Goal: Information Seeking & Learning: Learn about a topic

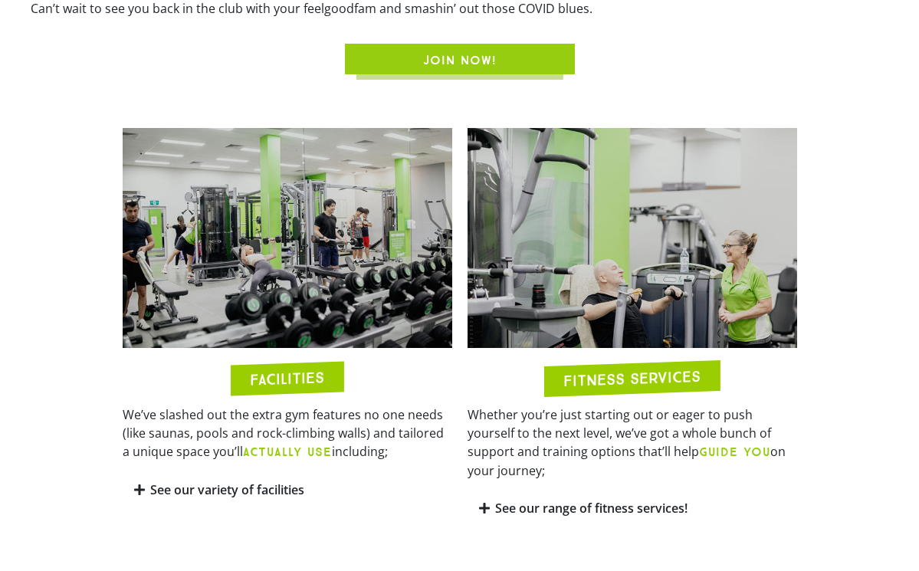
scroll to position [786, 0]
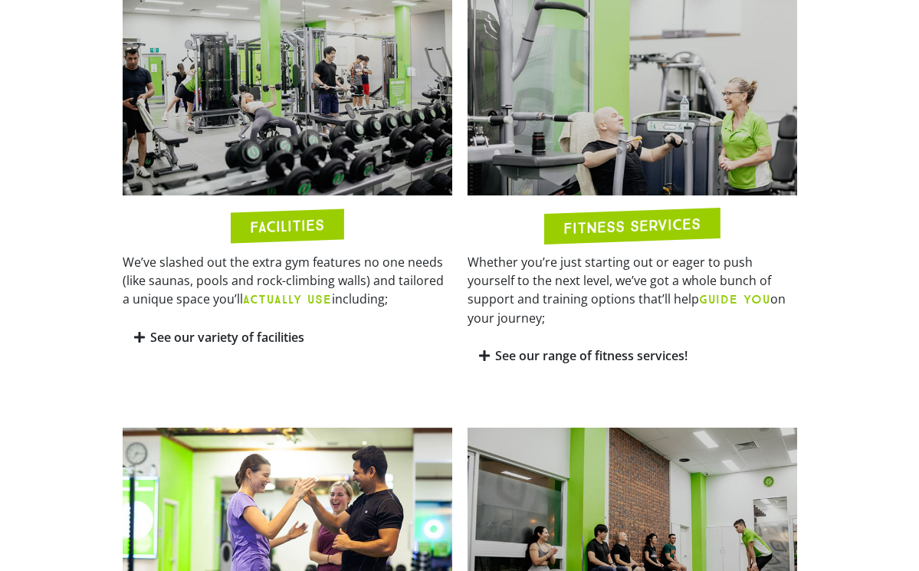
drag, startPoint x: 325, startPoint y: 271, endPoint x: 393, endPoint y: 310, distance: 78.6
click at [393, 310] on div "We’ve slashed out the extra gym features no one needs (like saunas, pools and r…" at bounding box center [288, 286] width 330 height 67
drag, startPoint x: 393, startPoint y: 310, endPoint x: 323, endPoint y: 270, distance: 81.0
click at [323, 270] on div "We’ve slashed out the extra gym features no one needs (like saunas, pools and r…" at bounding box center [288, 286] width 330 height 67
click at [323, 270] on p "We’ve slashed out the extra gym features no one needs (like saunas, pools and r…" at bounding box center [288, 281] width 330 height 56
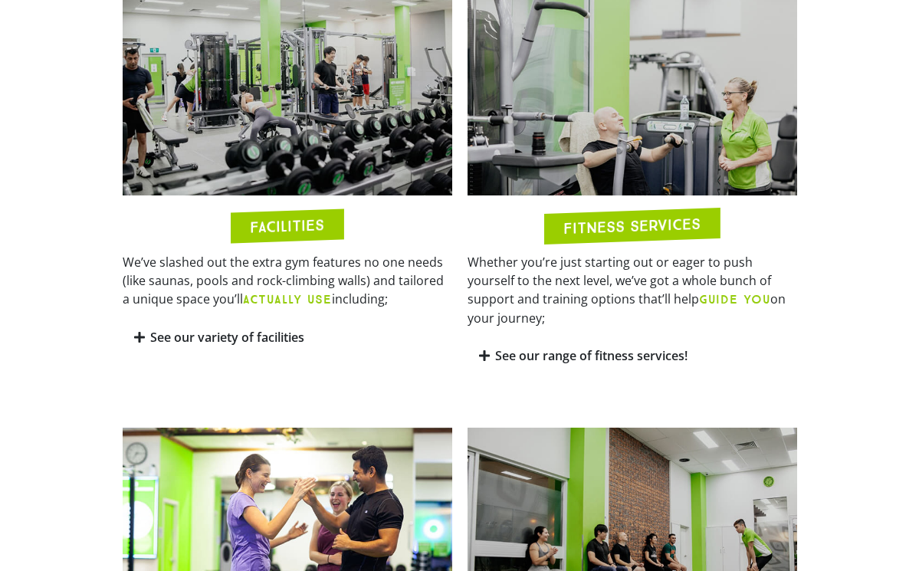
click at [266, 339] on link "See our variety of facilities" at bounding box center [227, 337] width 154 height 17
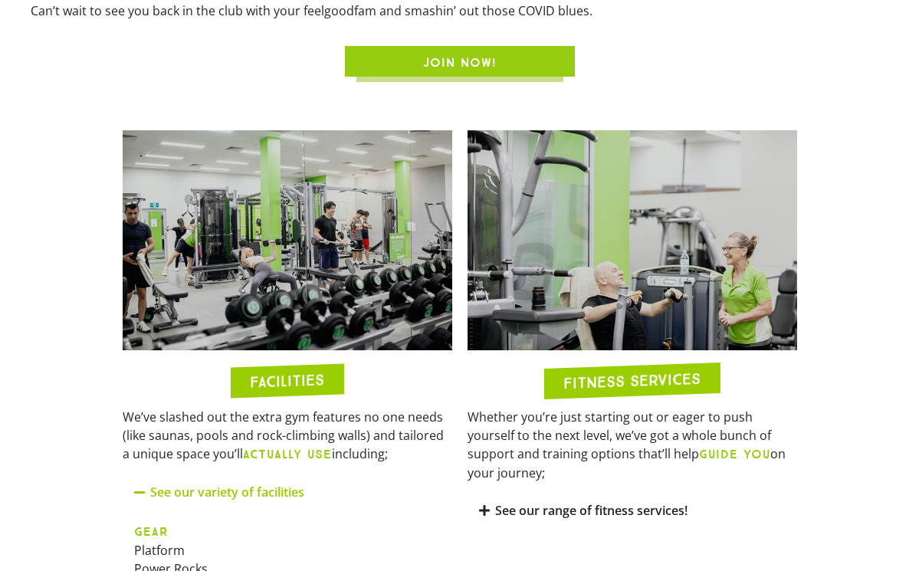
scroll to position [770, 0]
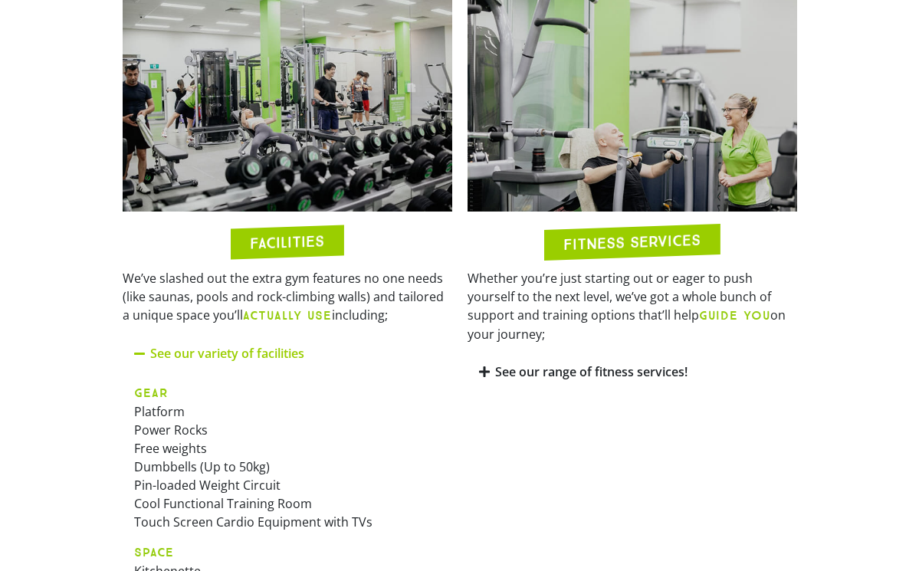
click at [612, 363] on link "See our range of fitness services!" at bounding box center [591, 371] width 192 height 17
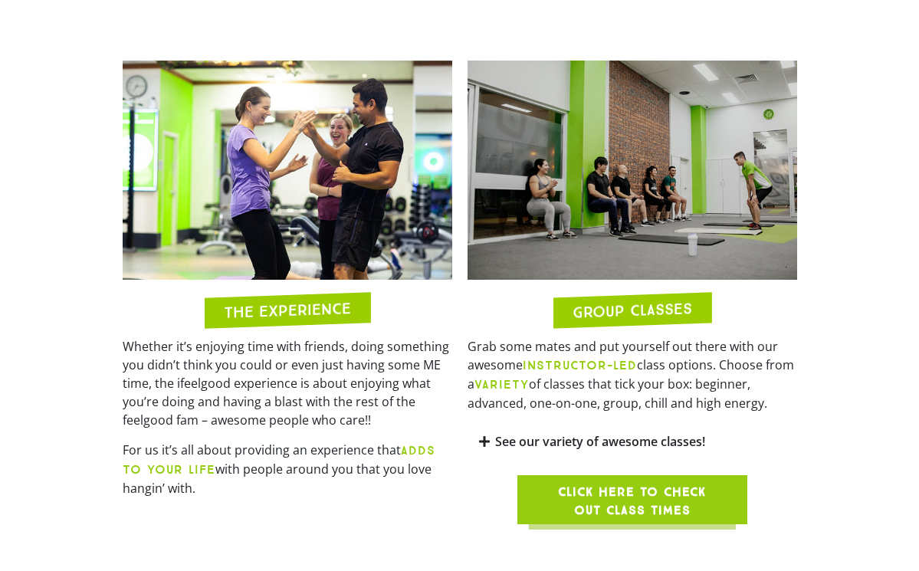
scroll to position [1690, 0]
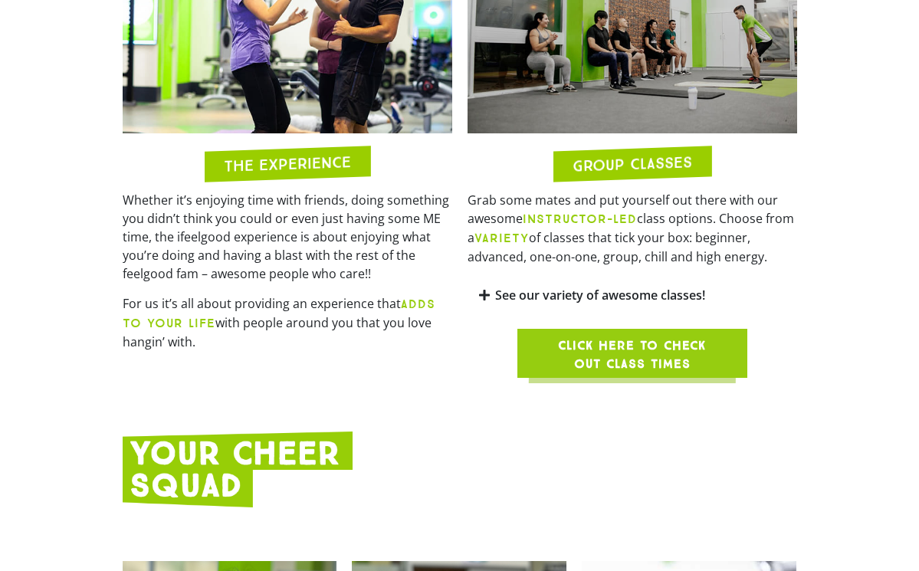
click at [600, 297] on link "See our variety of awesome classes!" at bounding box center [600, 295] width 210 height 17
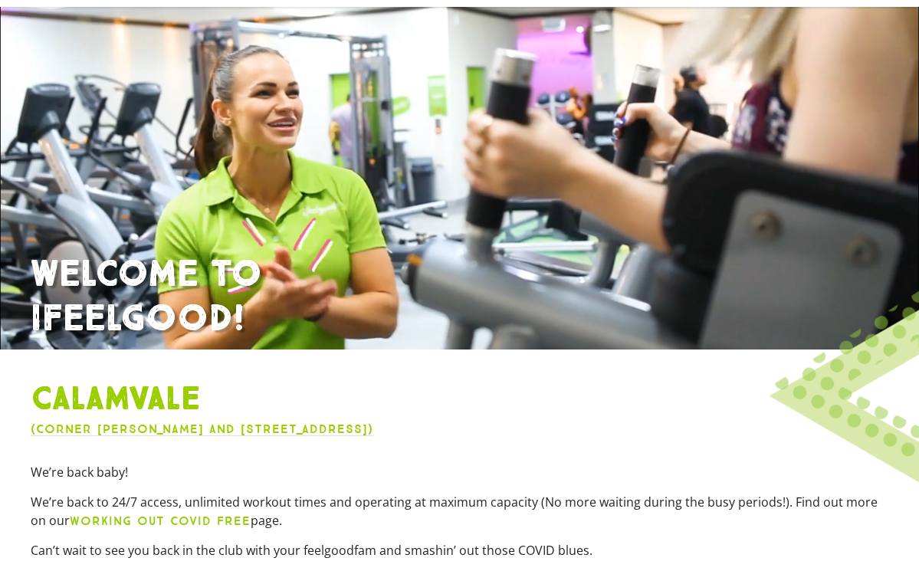
scroll to position [0, 0]
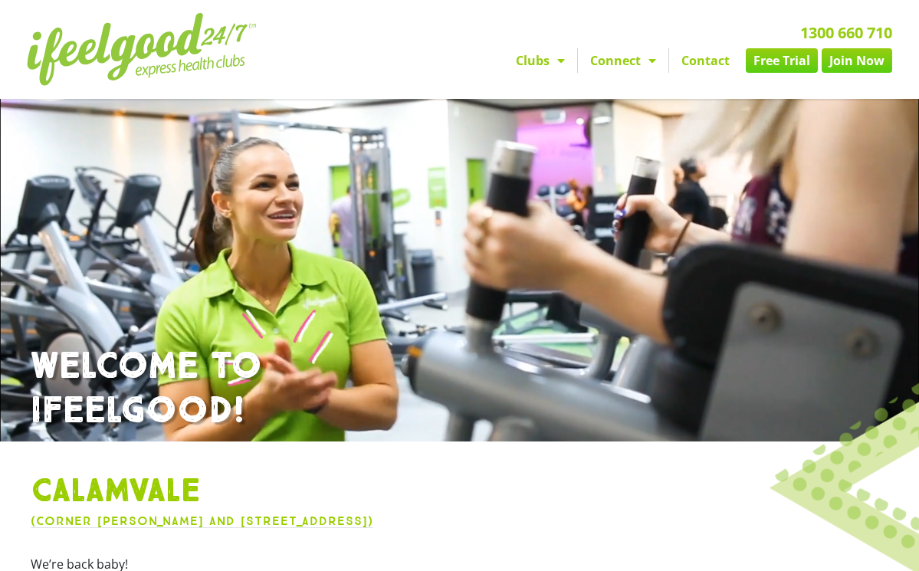
click at [786, 61] on link "Free Trial" at bounding box center [782, 60] width 72 height 25
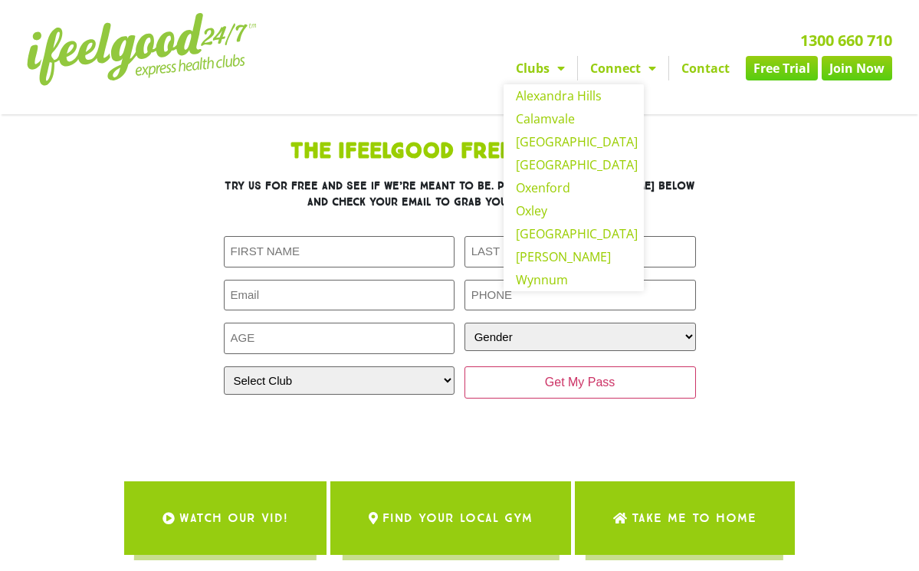
click at [537, 67] on link "Clubs" at bounding box center [540, 68] width 74 height 25
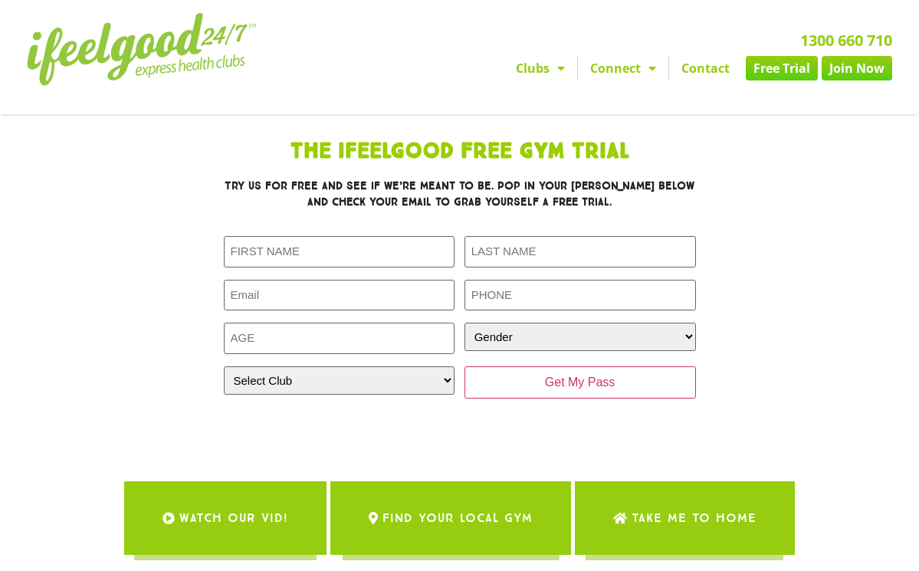
click at [851, 82] on div "1300 660 710 Clubs Alexandra Hills Calamvale Coopers Plains Middle Park Oxenfor…" at bounding box center [613, 56] width 572 height 103
click at [867, 79] on link "Join Now" at bounding box center [856, 68] width 71 height 25
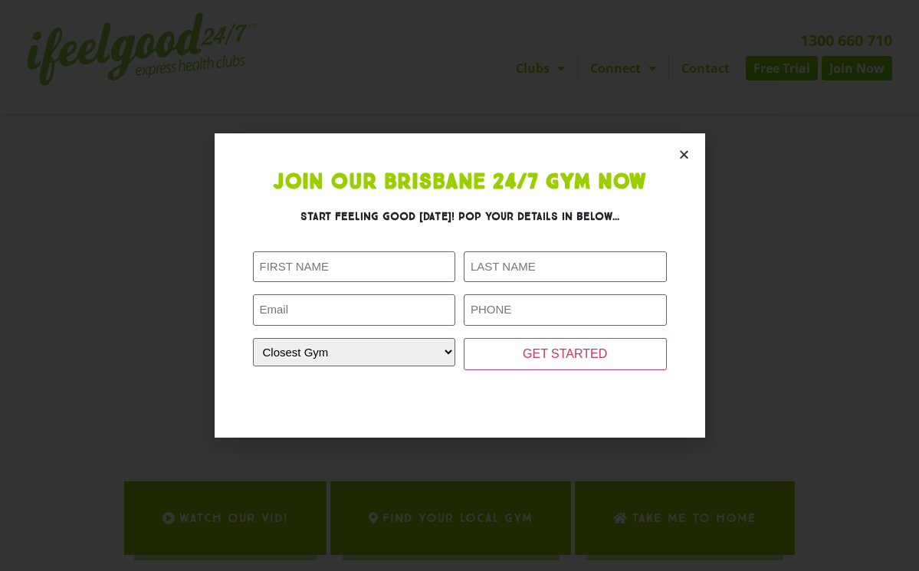
click at [690, 152] on section "Join Our Brisbane 24/7 Gym Now Start feeling good today! Pop your details in be…" at bounding box center [460, 284] width 490 height 303
click at [678, 155] on icon "Close" at bounding box center [683, 154] width 11 height 11
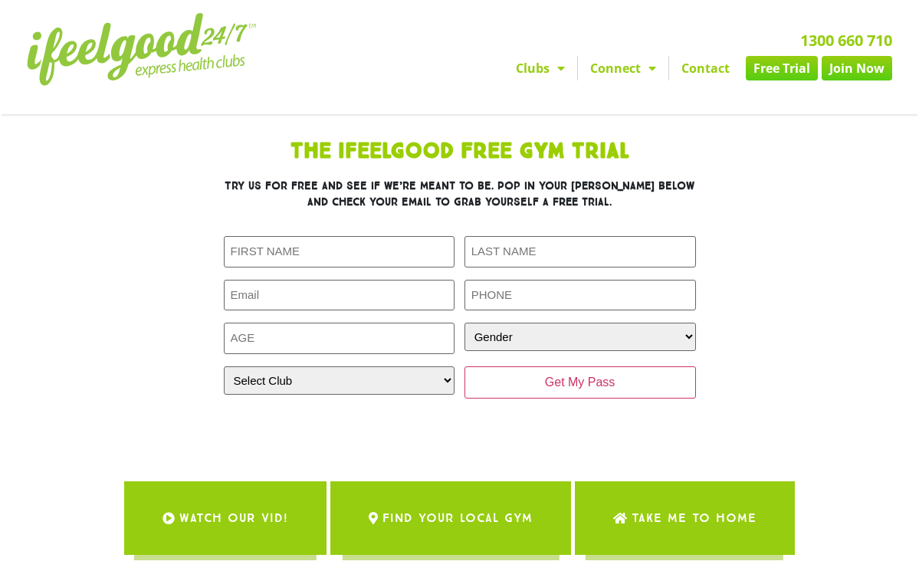
click at [188, 61] on img at bounding box center [142, 49] width 230 height 73
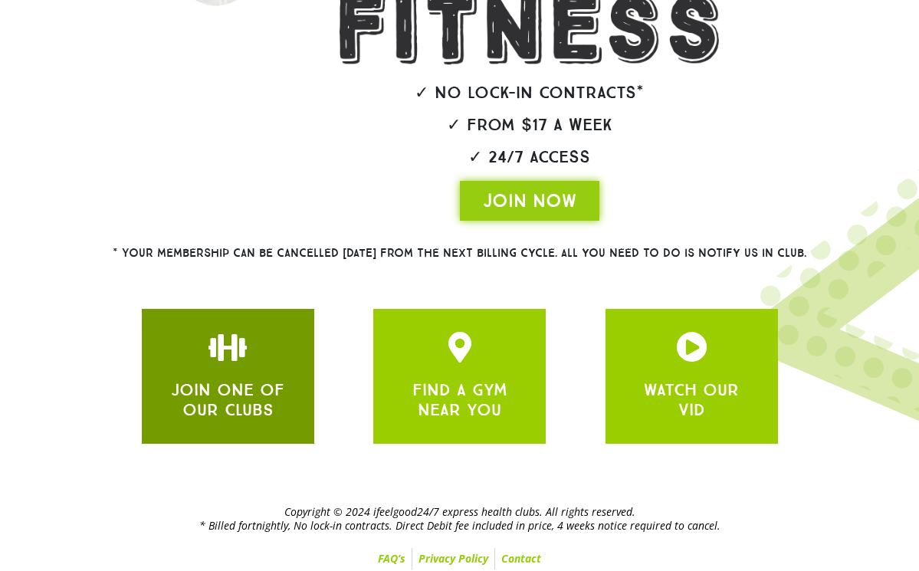
scroll to position [310, 0]
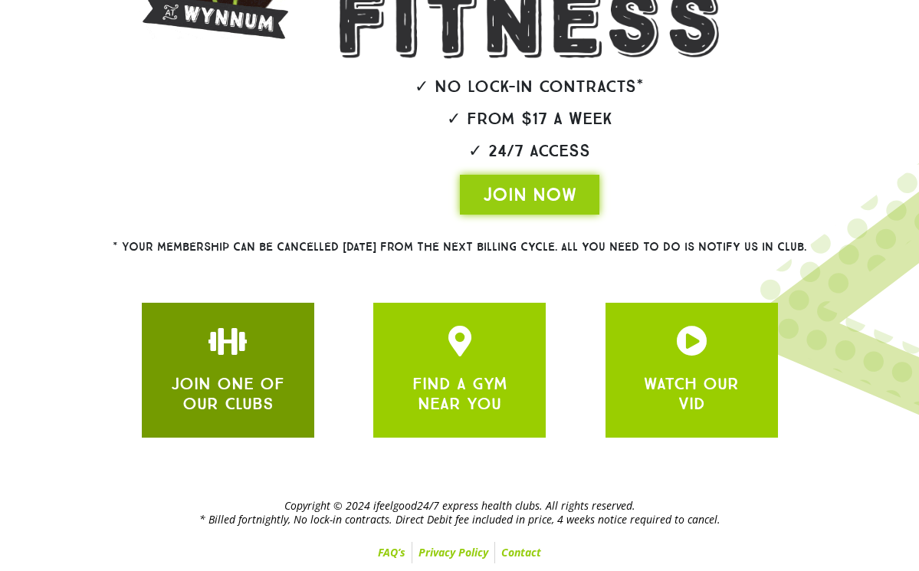
click at [249, 356] on div "JOIN ONE OF OUR CLUBS" at bounding box center [228, 370] width 126 height 89
click at [233, 404] on link "JOIN ONE OF OUR CLUBS" at bounding box center [227, 393] width 113 height 41
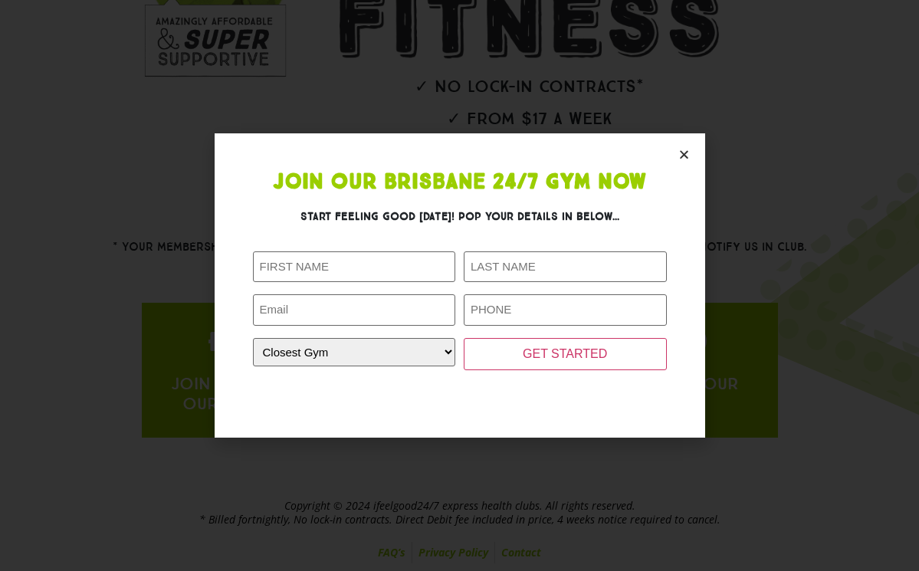
click at [680, 155] on icon "Close" at bounding box center [683, 154] width 11 height 11
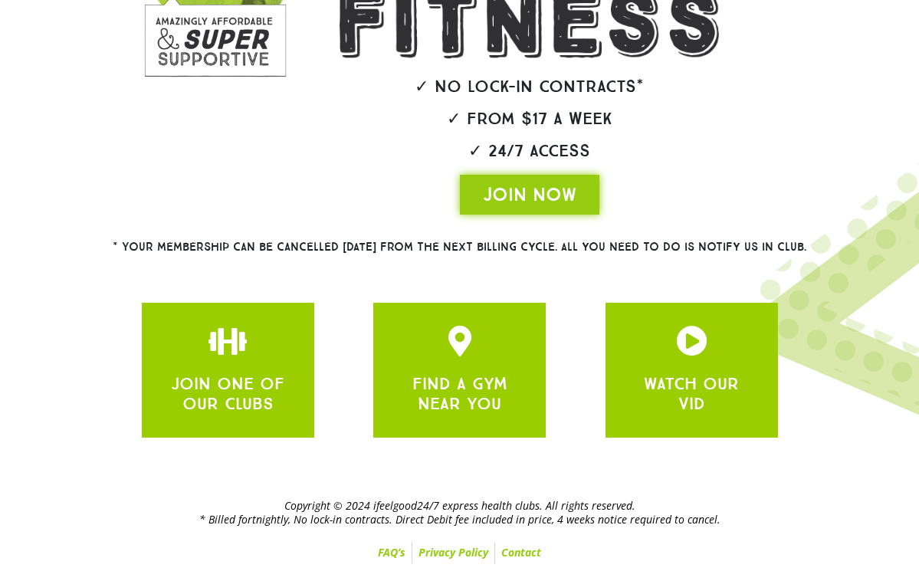
drag, startPoint x: 326, startPoint y: 218, endPoint x: 489, endPoint y: 294, distance: 179.3
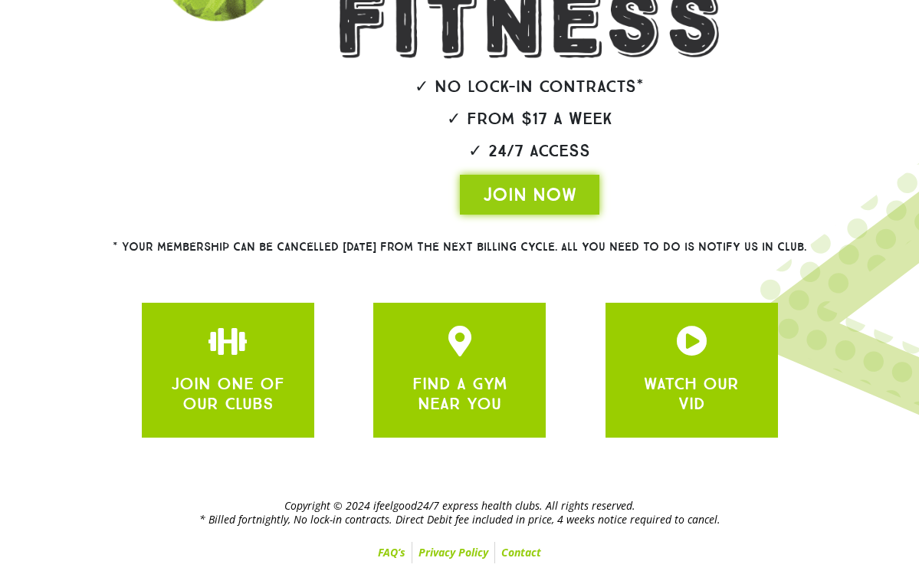
click at [489, 294] on div at bounding box center [459, 140] width 919 height 672
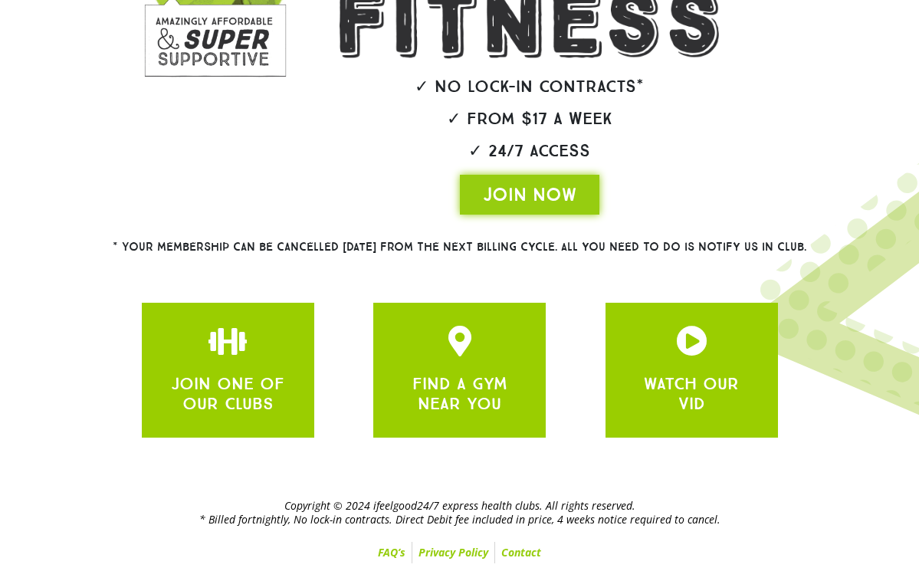
click at [489, 294] on div at bounding box center [459, 140] width 919 height 672
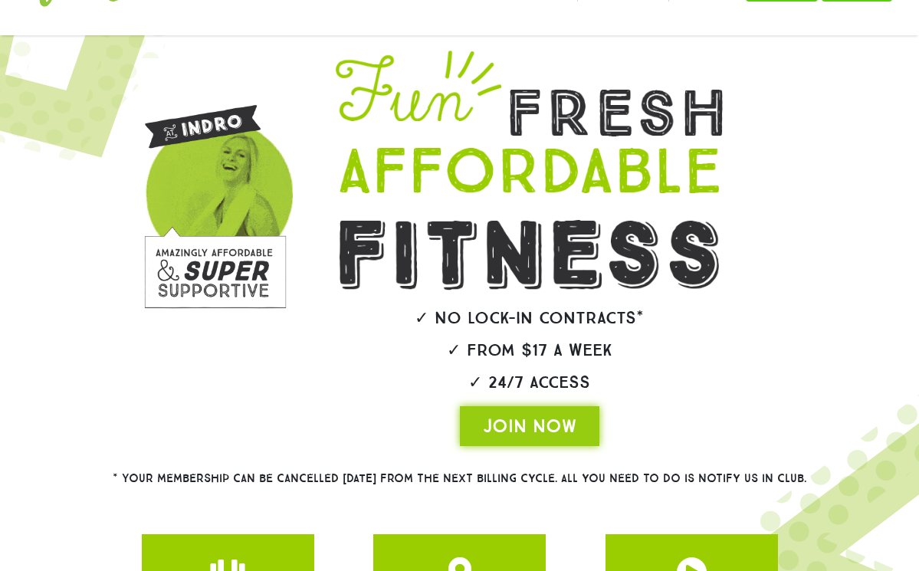
scroll to position [251, 0]
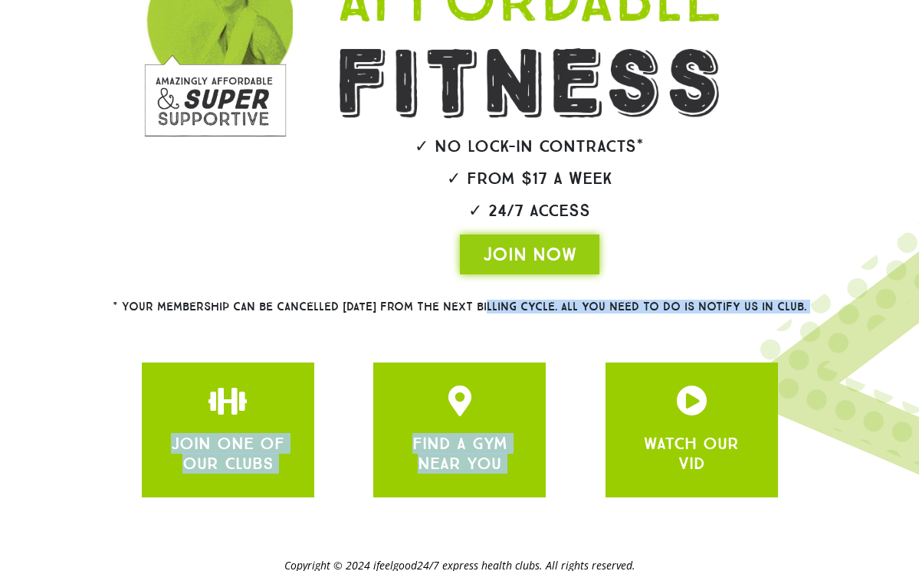
drag, startPoint x: 464, startPoint y: 307, endPoint x: 582, endPoint y: 369, distance: 133.0
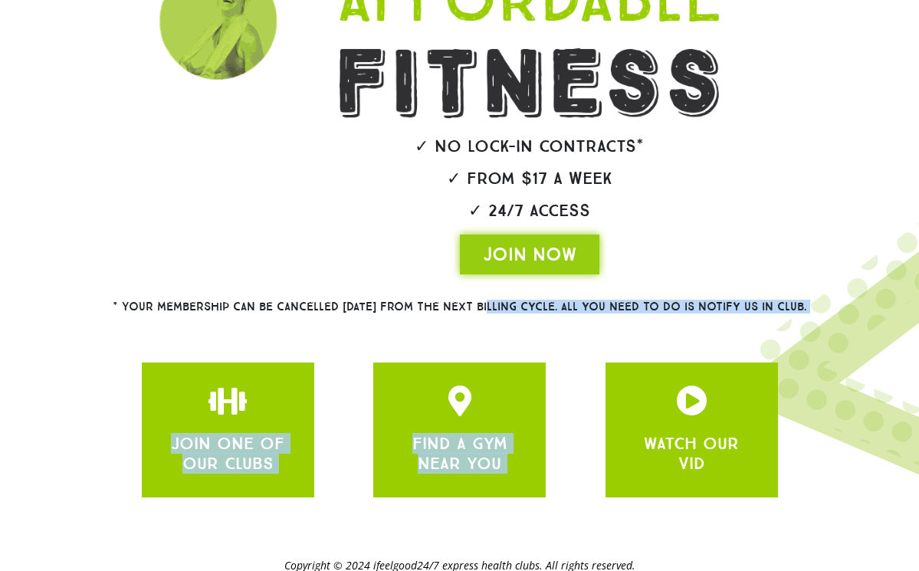
click at [582, 369] on div at bounding box center [459, 200] width 919 height 672
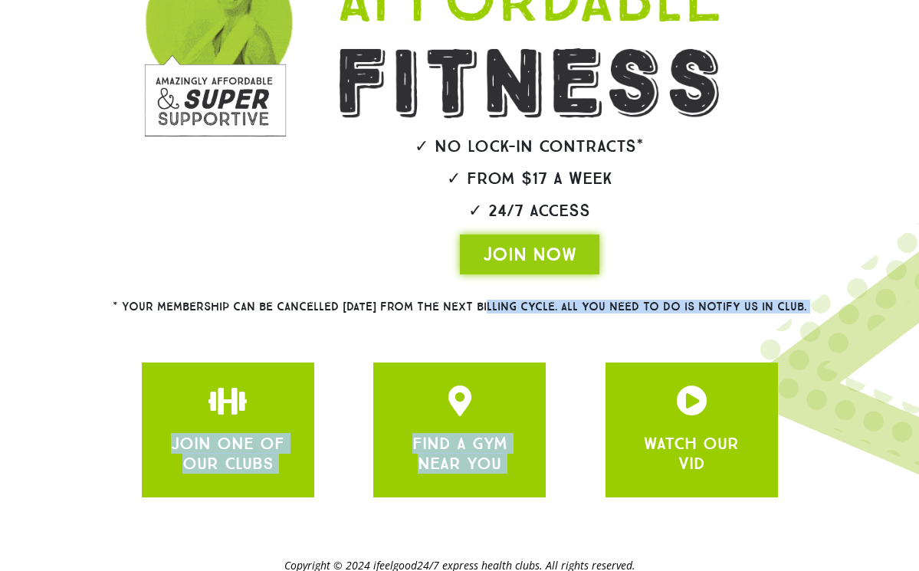
click at [582, 369] on div "JOIN ONE OF OUR CLUBS FIND A GYM NEAR YOU WATCH OUR VID" at bounding box center [459, 430] width 651 height 150
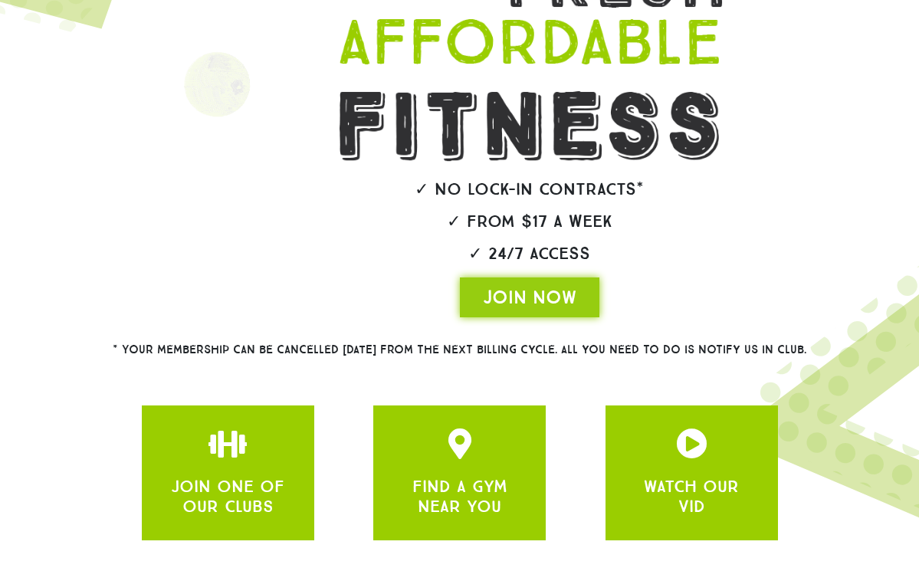
scroll to position [310, 0]
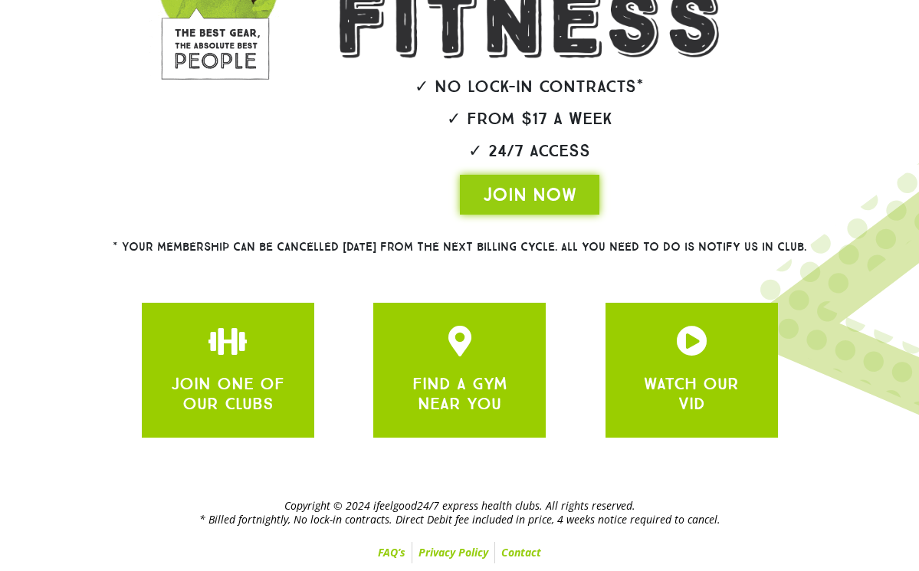
click at [392, 544] on link "FAQ’s" at bounding box center [392, 552] width 40 height 21
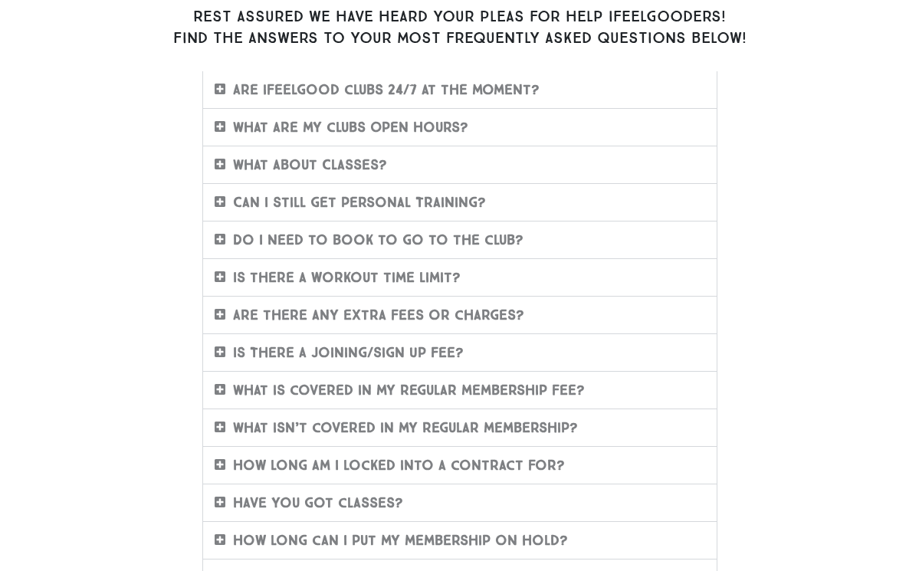
scroll to position [432, 0]
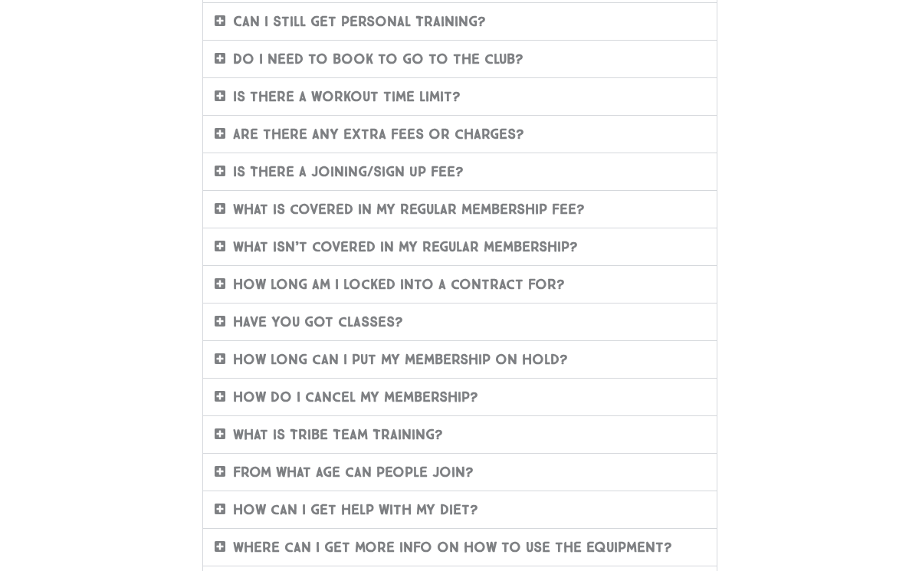
click at [412, 179] on div "Is There A Joining/Sign Up Fee?" at bounding box center [459, 171] width 513 height 37
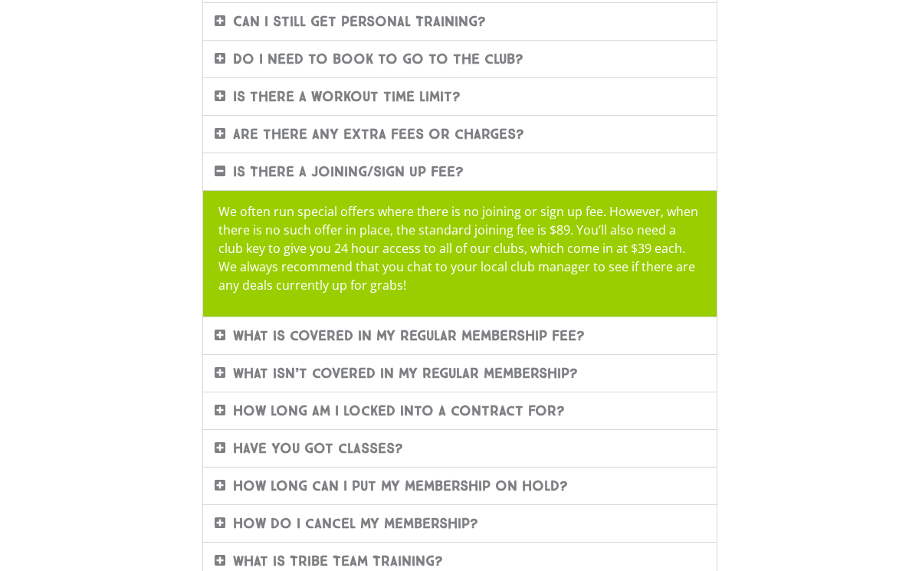
click at [412, 169] on link "Is There A Joining/Sign Up Fee?" at bounding box center [348, 171] width 231 height 17
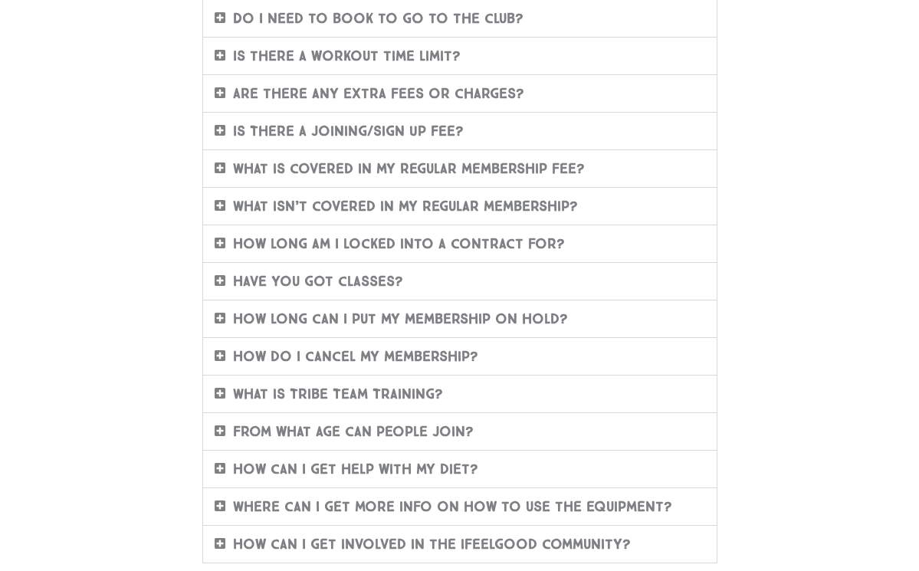
scroll to position [587, 0]
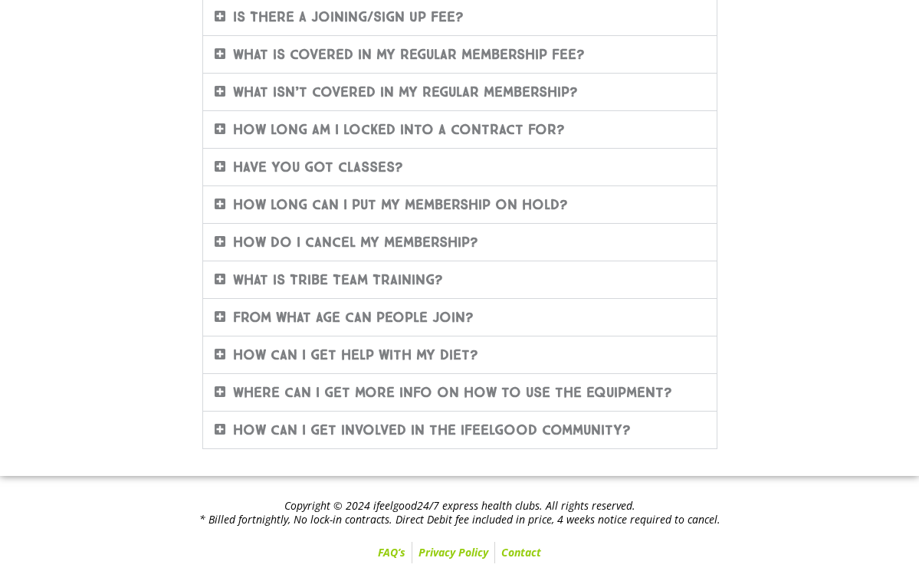
click at [372, 175] on div "Have you got classes?" at bounding box center [459, 167] width 513 height 37
